Goal: Task Accomplishment & Management: Manage account settings

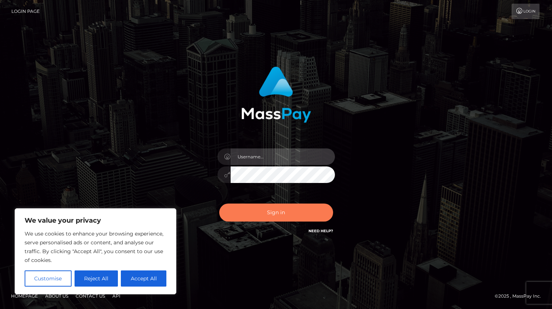
type input "rhai.club"
click at [271, 214] on button "Sign in" at bounding box center [276, 212] width 114 height 18
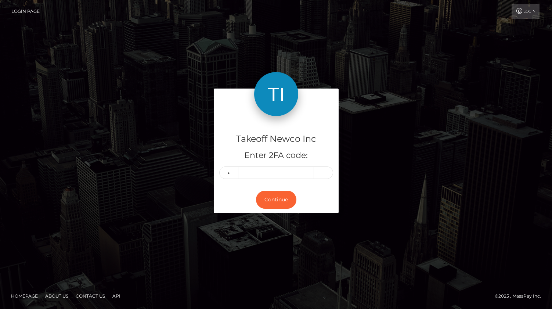
type input "6"
type input "2"
type input "4"
type input "6"
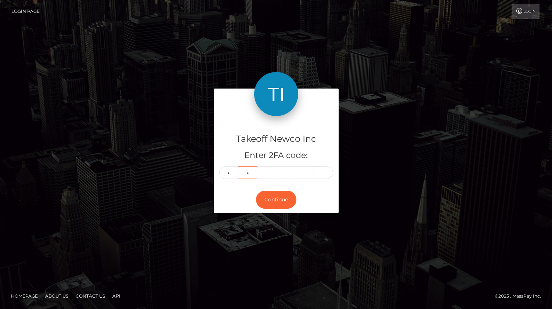
type input "2"
type input "1"
type input "4"
type input "6"
type input "4"
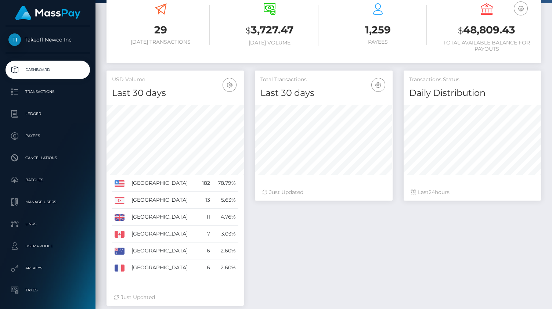
scroll to position [147, 0]
